Goal: Learn about a topic

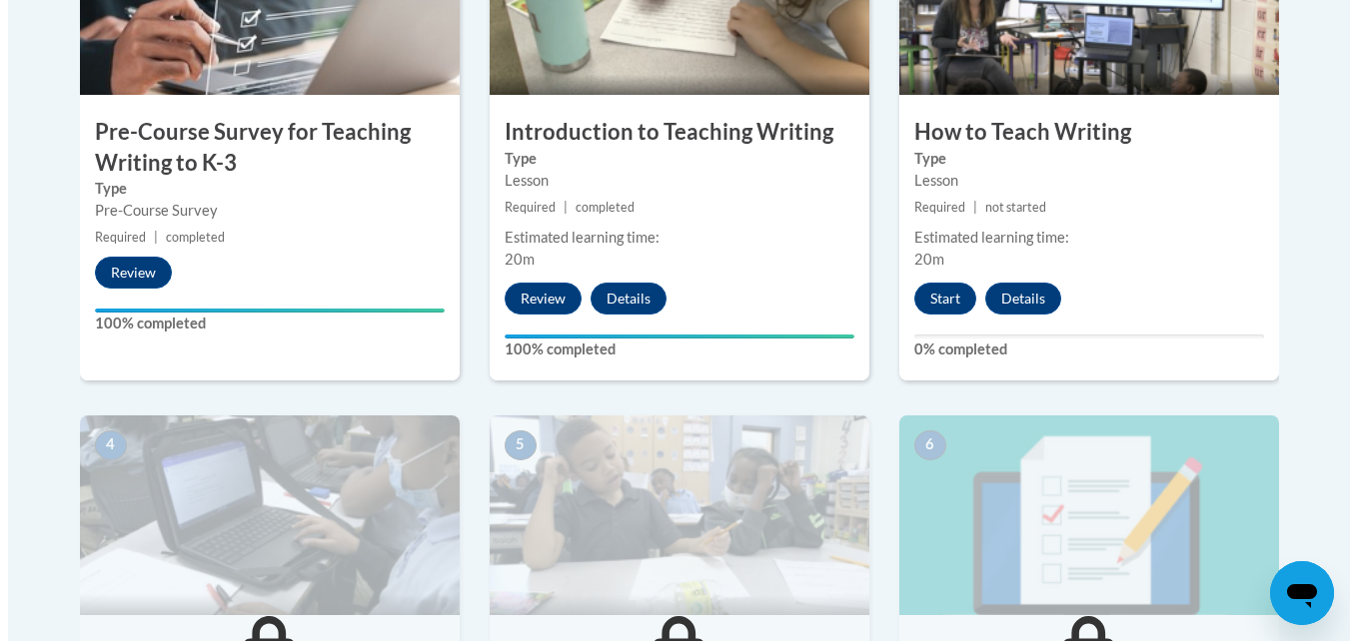
scroll to position [780, 0]
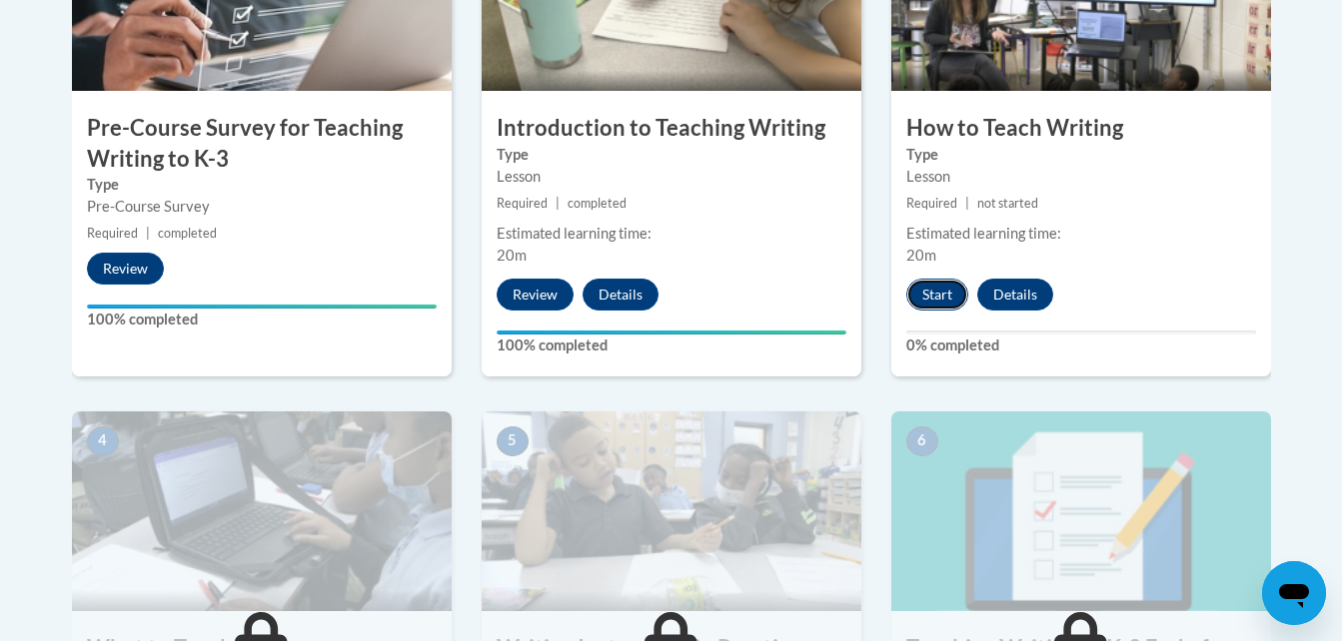
click at [935, 294] on button "Start" at bounding box center [937, 295] width 62 height 32
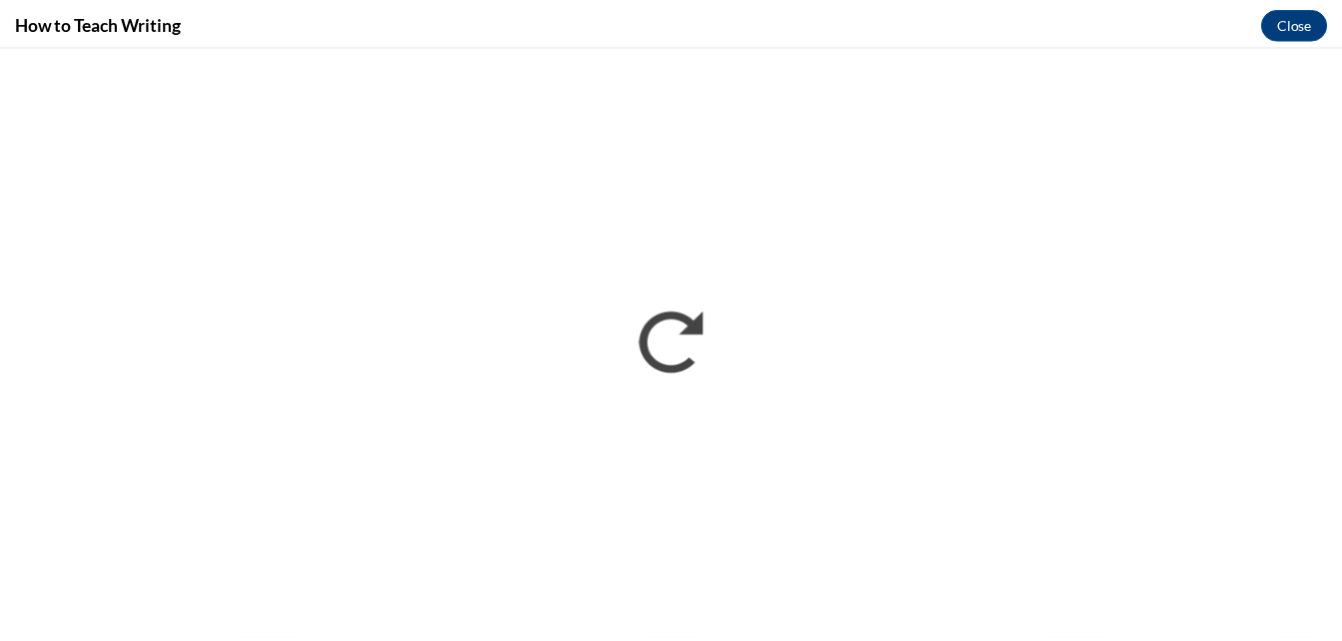
scroll to position [0, 0]
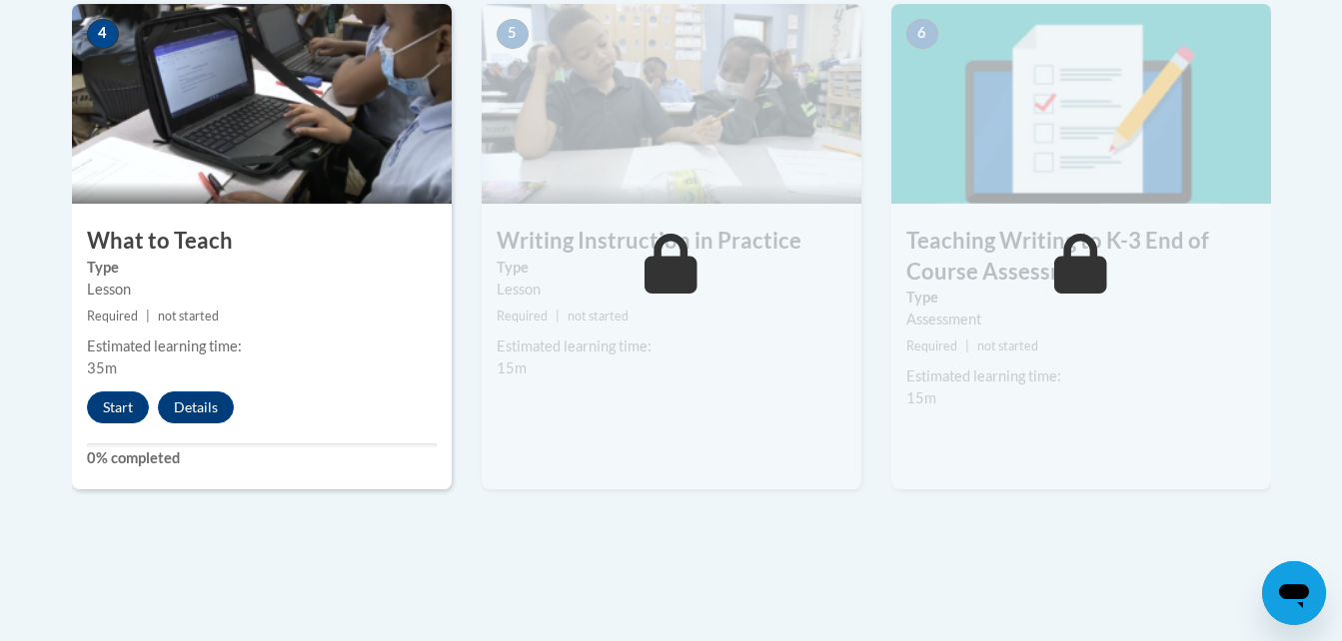
scroll to position [1170, 0]
